Goal: Complete application form

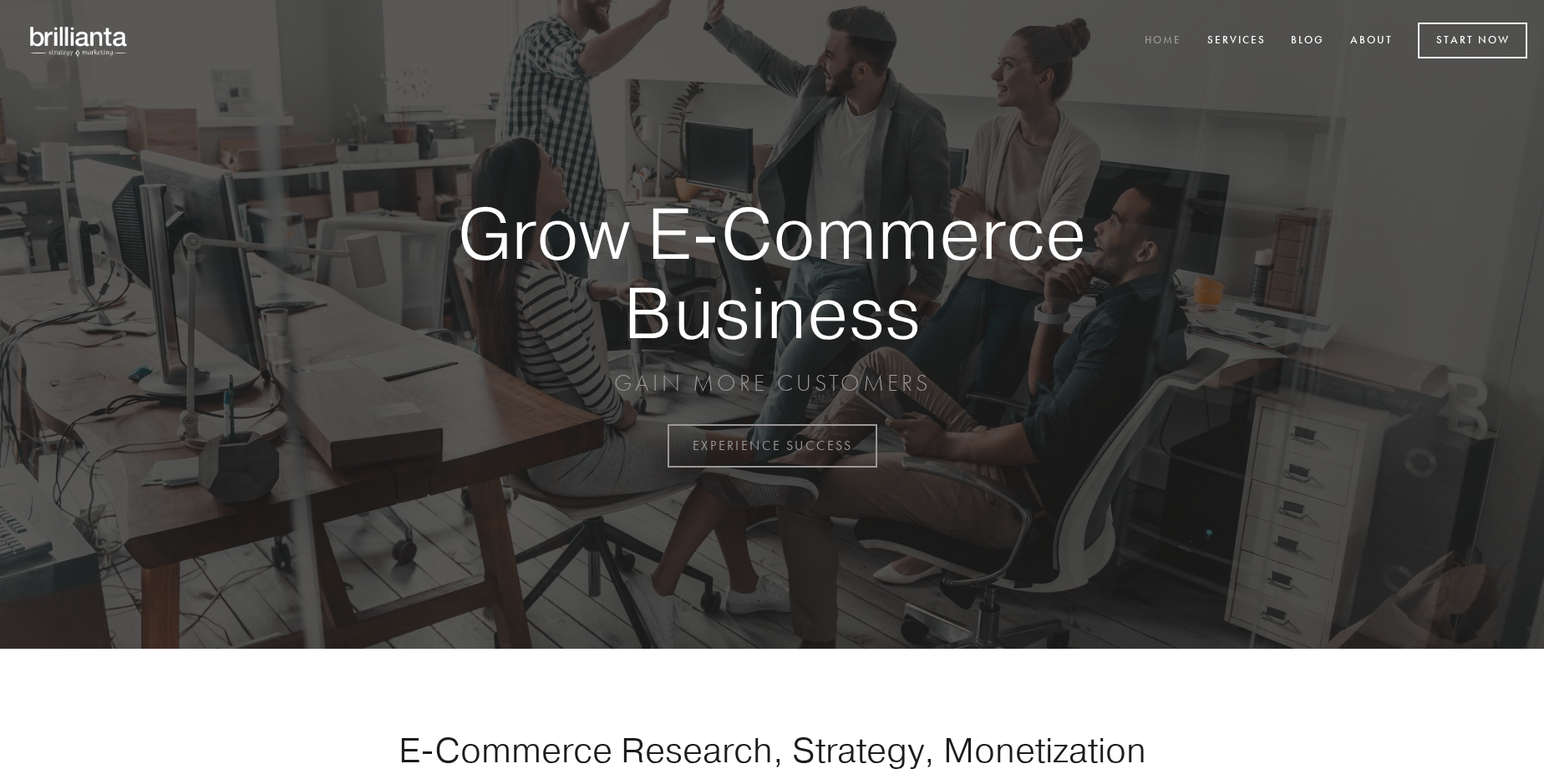
scroll to position [4377, 0]
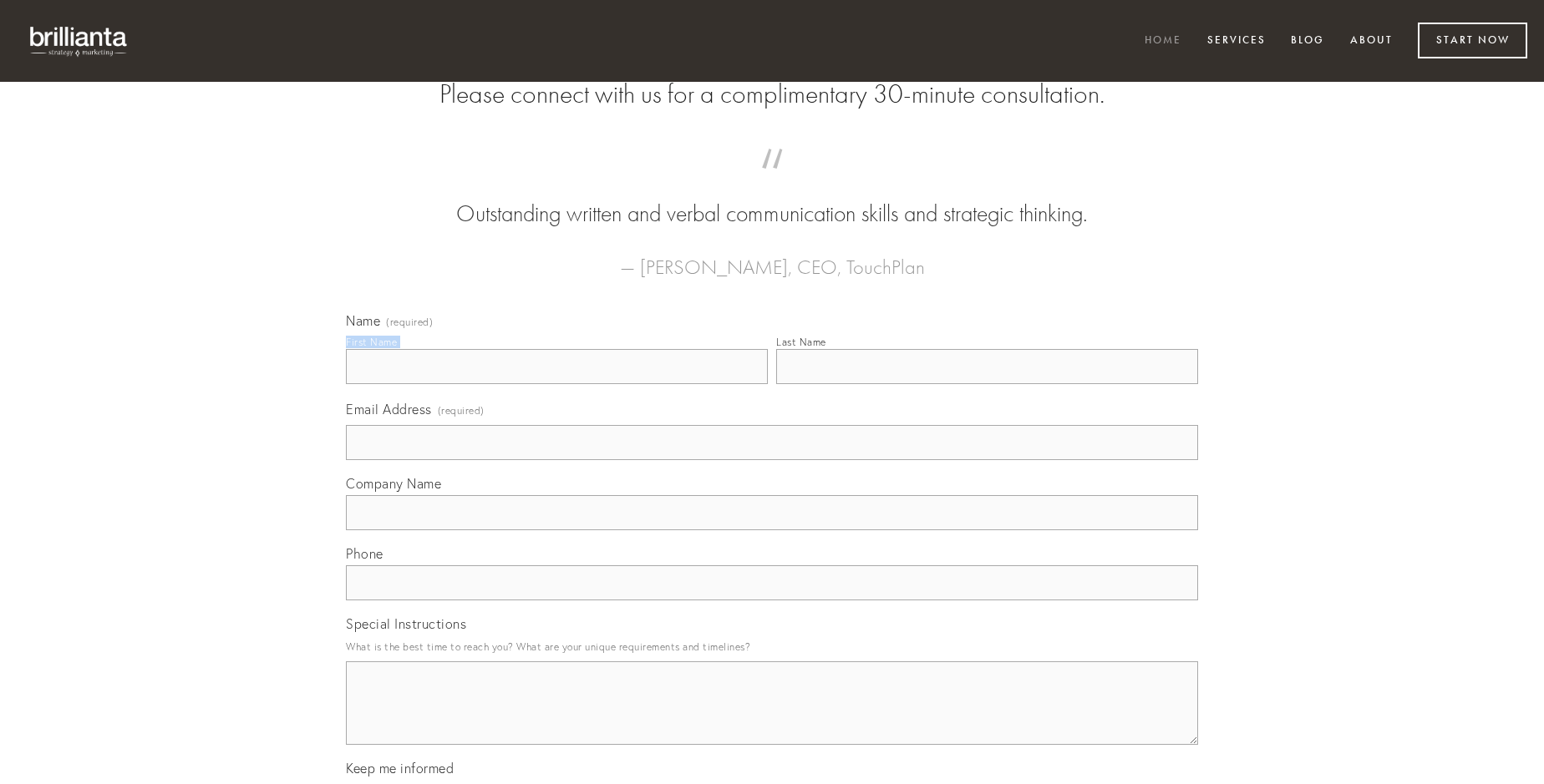
type input "[PERSON_NAME]"
click at [987, 384] on input "Last Name" at bounding box center [987, 367] width 422 height 35
type input "[PERSON_NAME]"
click at [772, 460] on input "Email Address (required)" at bounding box center [771, 443] width 852 height 35
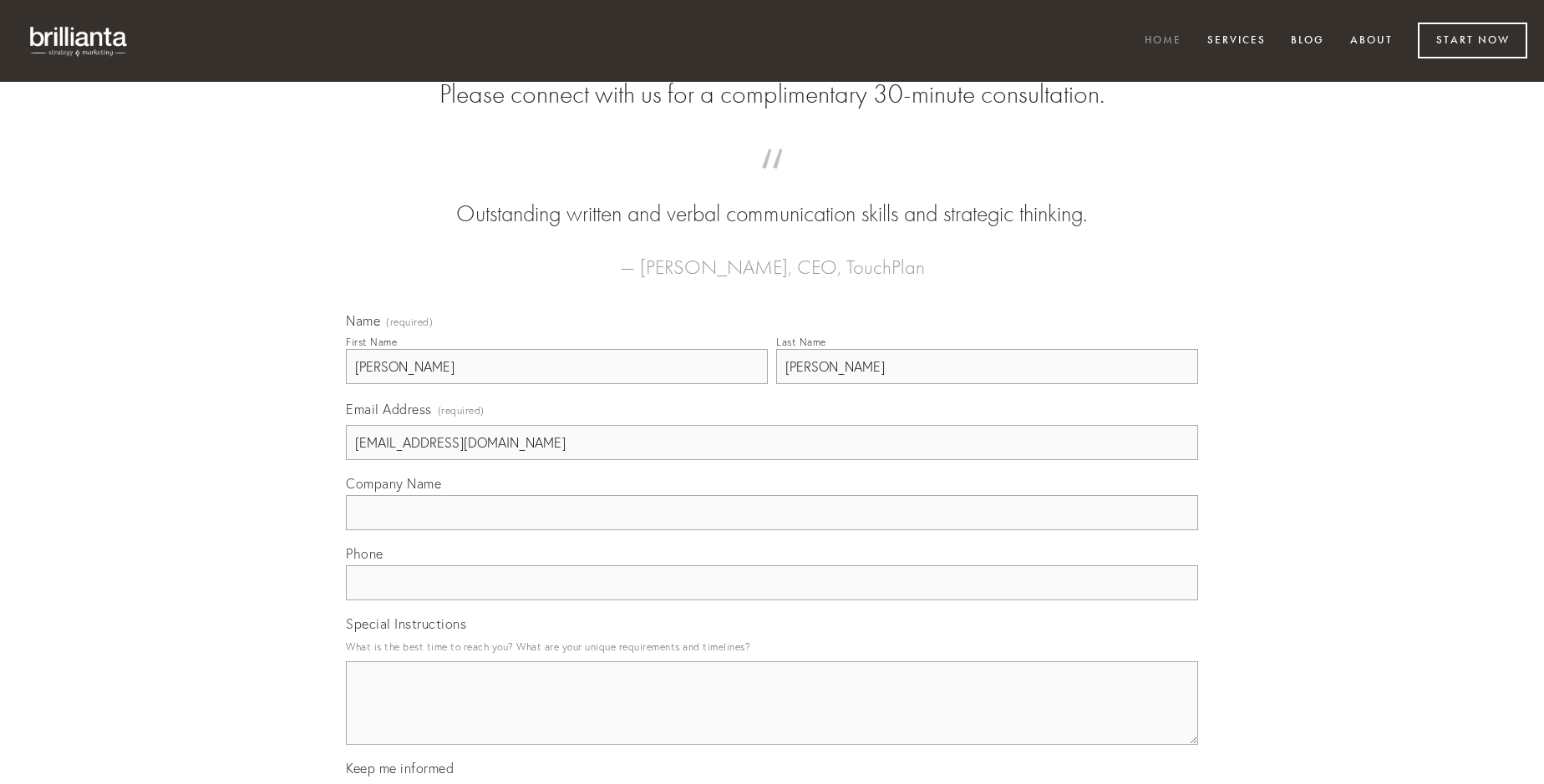
type input "[EMAIL_ADDRESS][DOMAIN_NAME]"
click at [772, 531] on input "Company Name" at bounding box center [771, 513] width 852 height 35
type input "[PERSON_NAME]"
click at [772, 601] on input "text" at bounding box center [771, 583] width 852 height 35
click at [772, 718] on textarea "Special Instructions" at bounding box center [771, 702] width 852 height 83
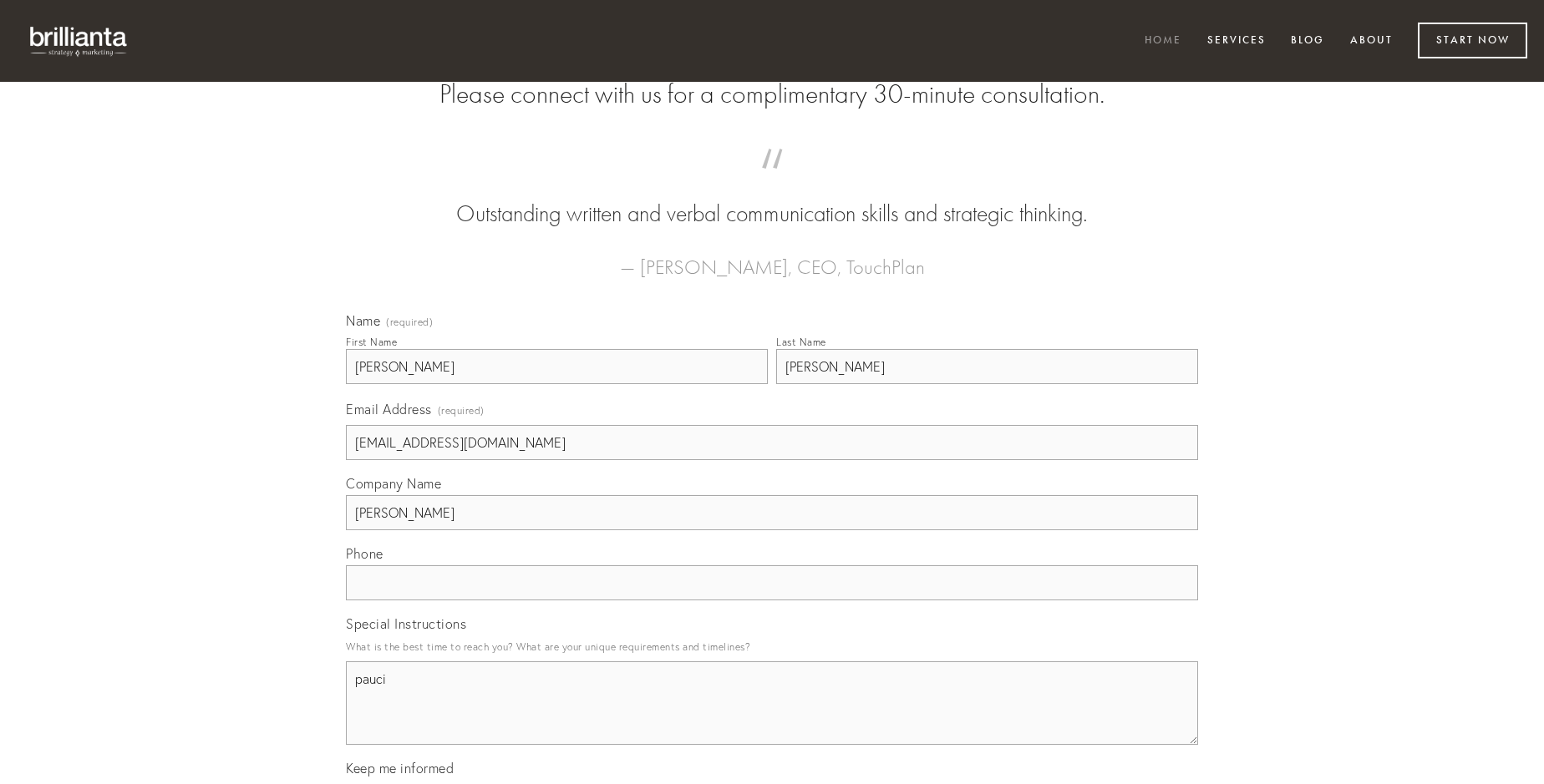
type textarea "pauci"
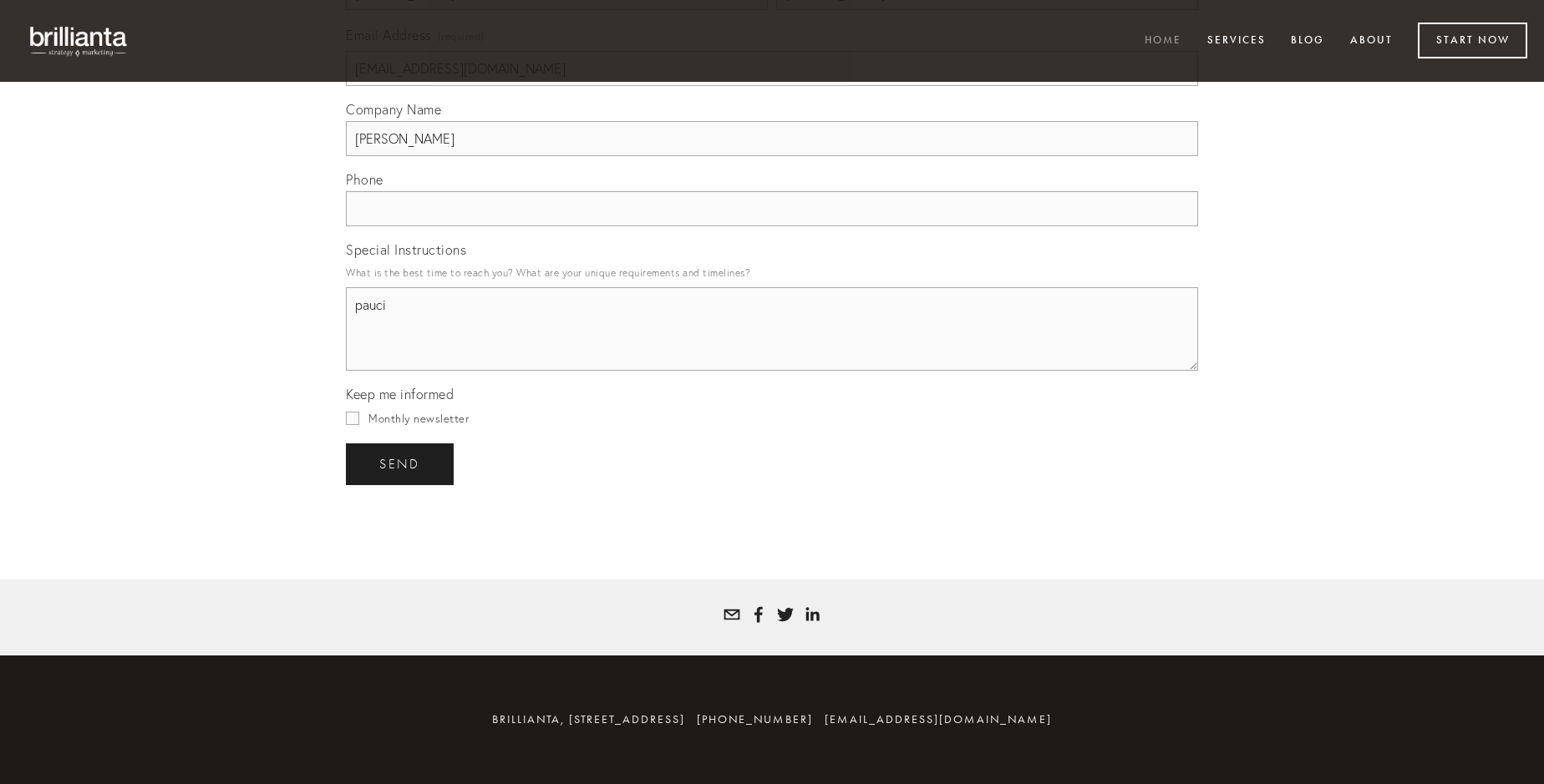
click at [401, 463] on span "send" at bounding box center [399, 464] width 41 height 15
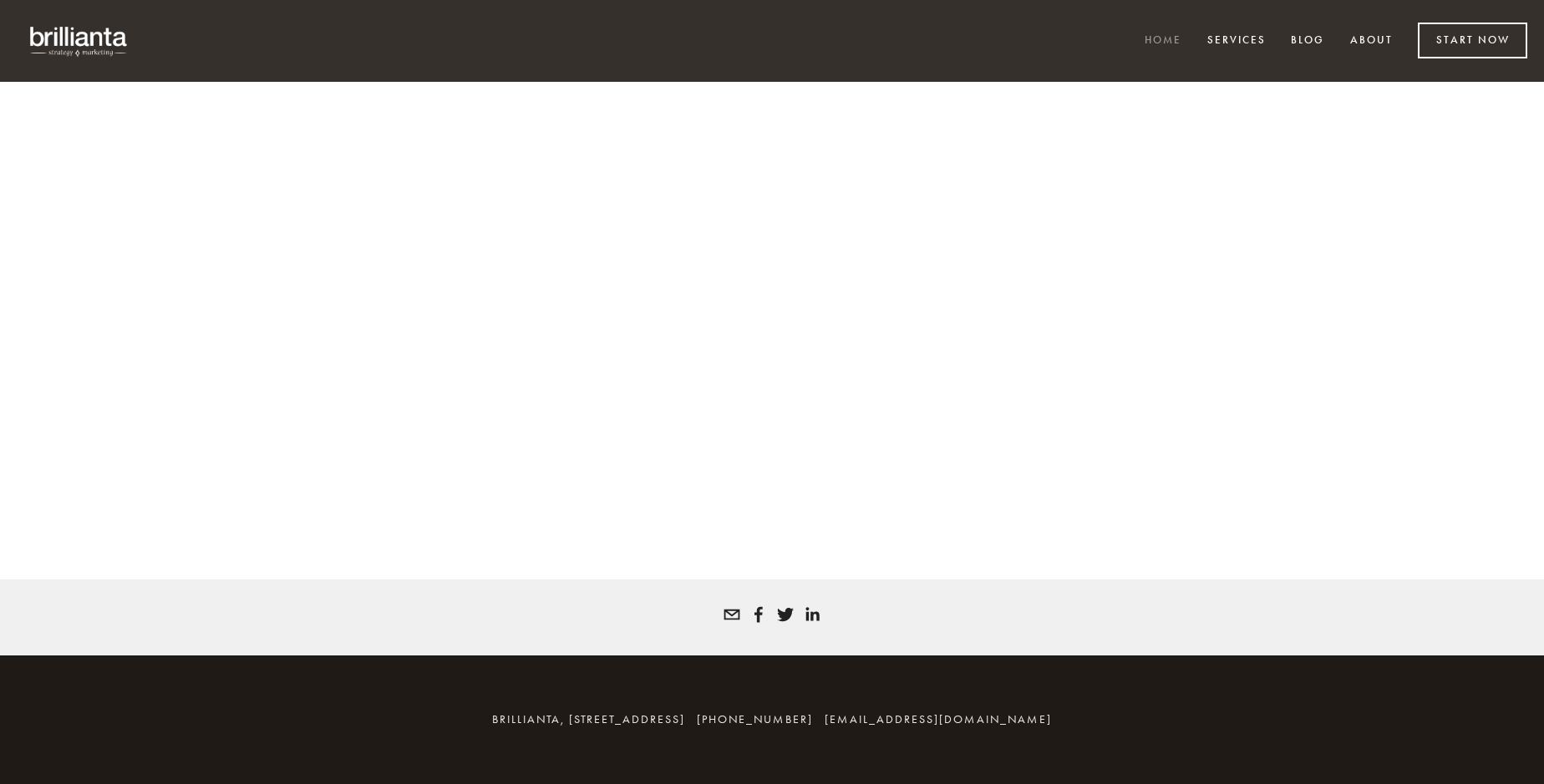
scroll to position [4355, 0]
